Goal: Check status: Check status

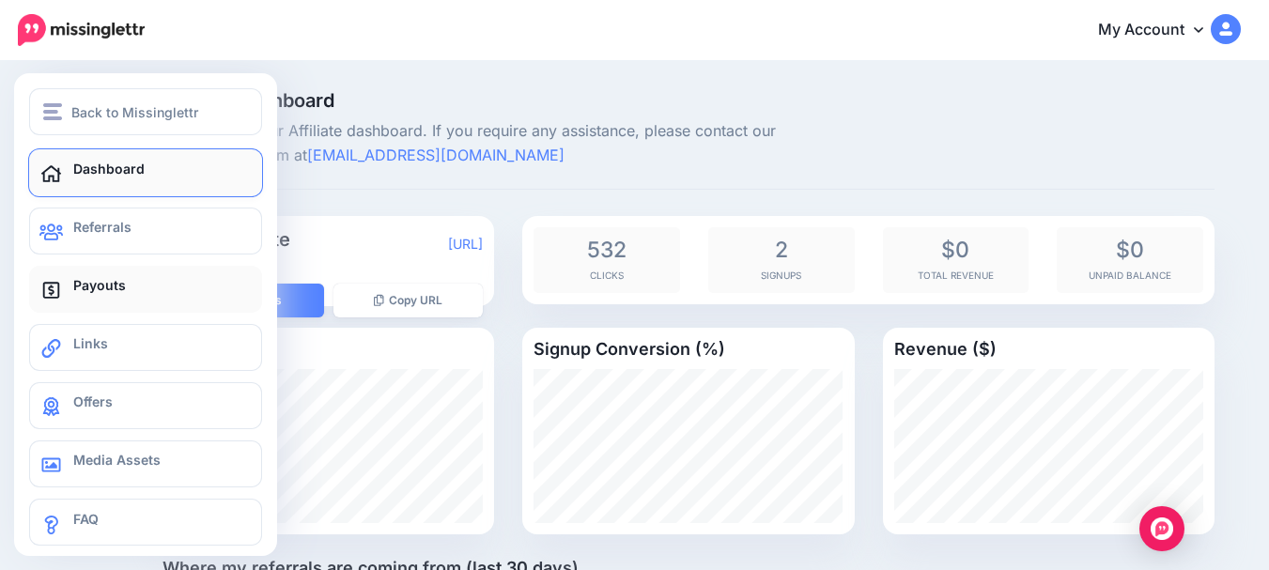
click at [101, 289] on span "Payouts" at bounding box center [99, 285] width 53 height 16
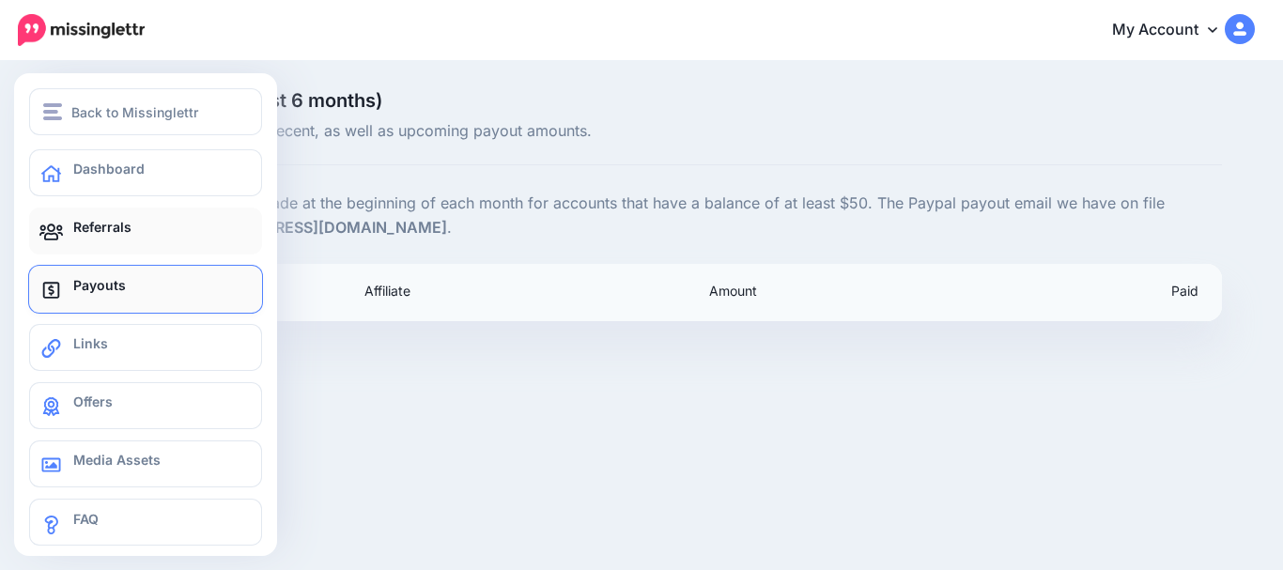
click at [97, 237] on link "Referrals" at bounding box center [145, 231] width 233 height 47
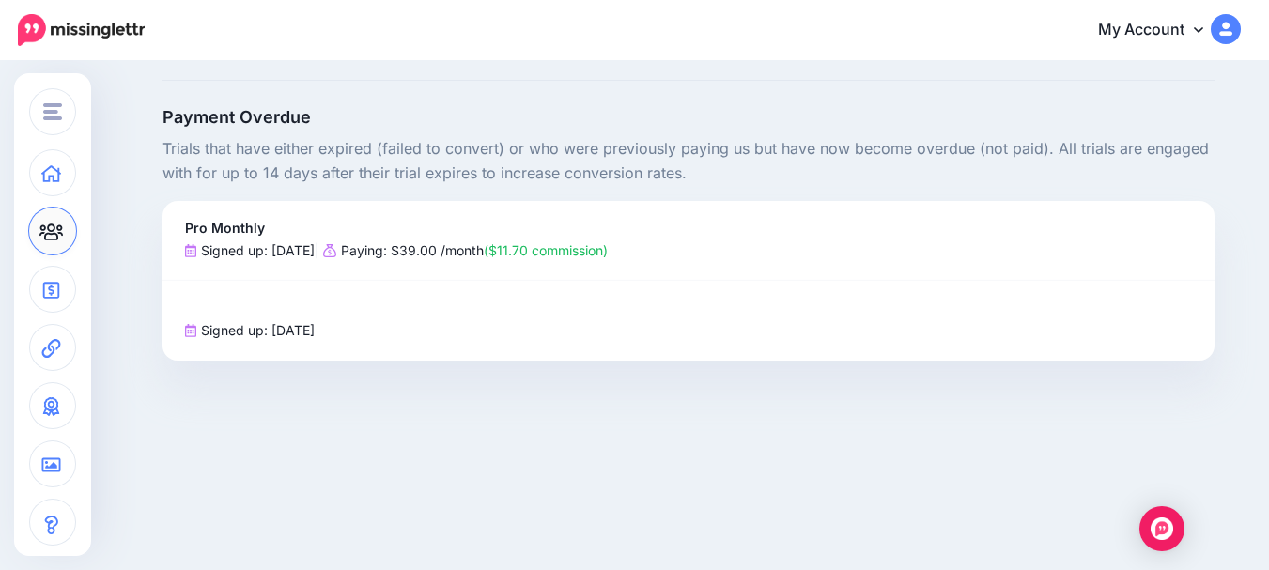
scroll to position [52, 0]
